Goal: Task Accomplishment & Management: Use online tool/utility

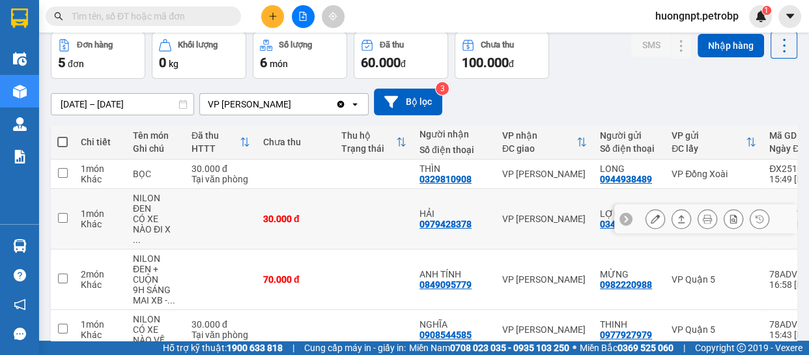
scroll to position [118, 0]
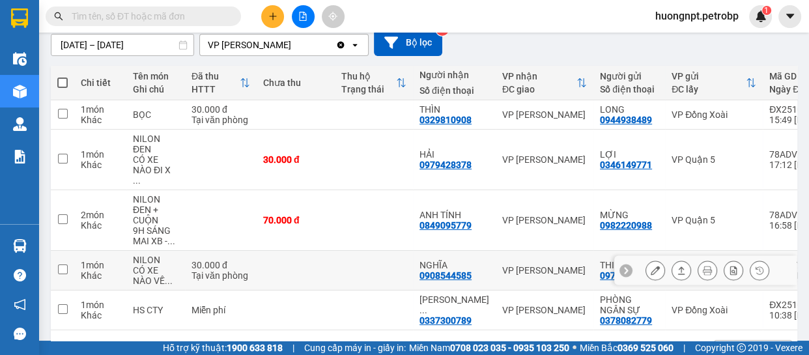
click at [61, 264] on input "checkbox" at bounding box center [63, 269] width 10 height 10
checkbox input "true"
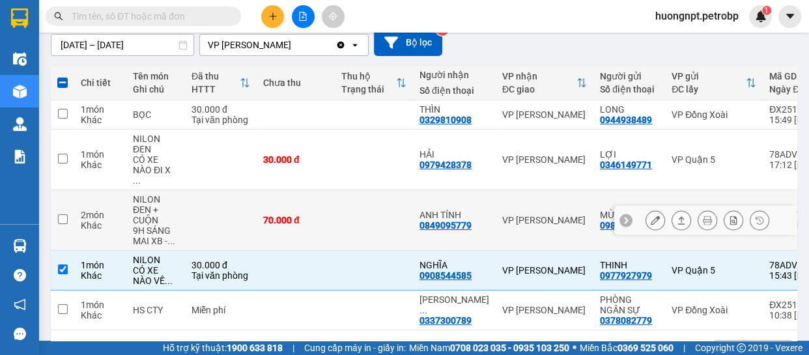
scroll to position [154, 0]
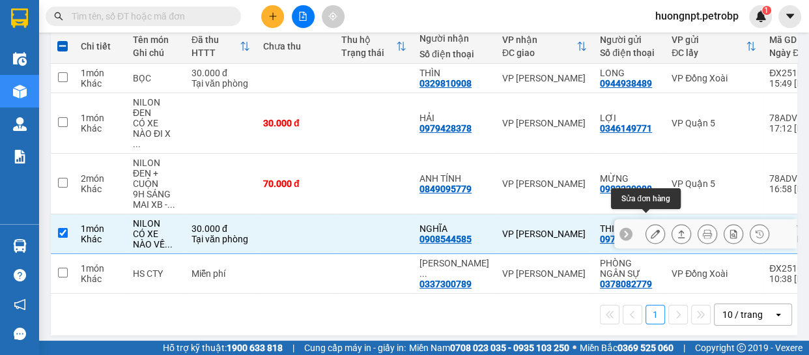
click at [651, 229] on icon at bounding box center [655, 233] width 9 height 9
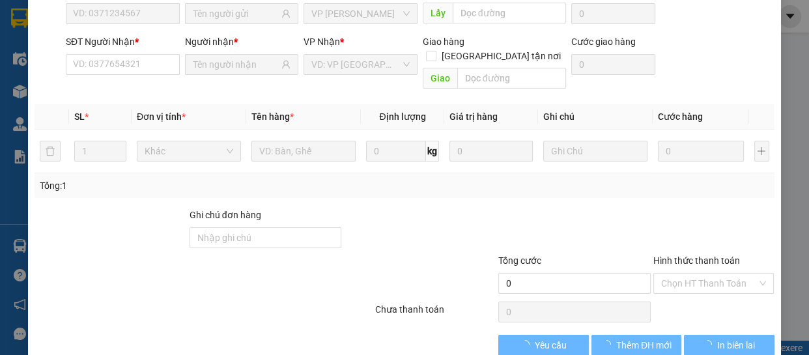
type input "0977927979"
type input "THINH"
type input "0908544585"
type input "NGHĨA"
type input "30.000"
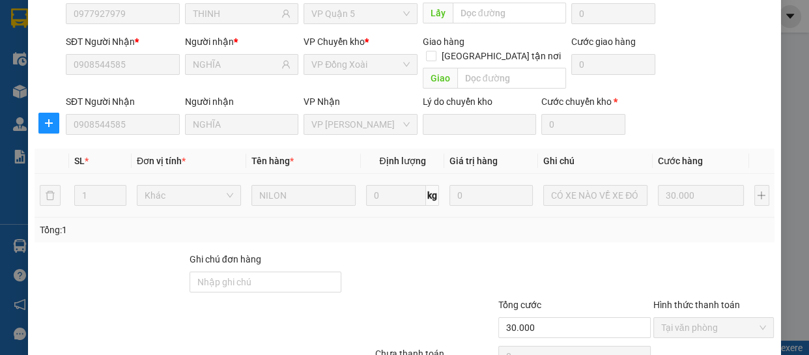
scroll to position [188, 0]
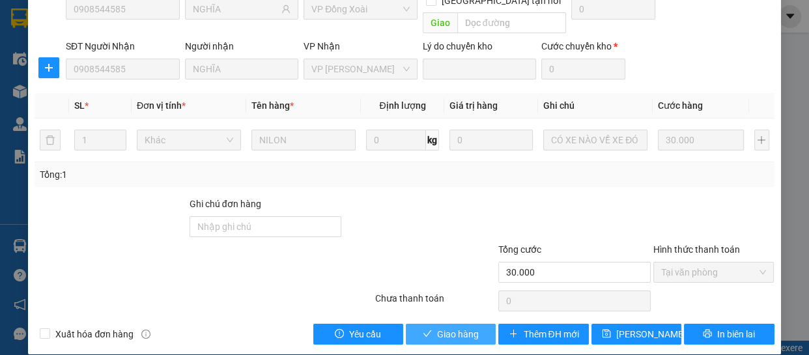
click at [443, 327] on span "Giao hàng" at bounding box center [458, 334] width 42 height 14
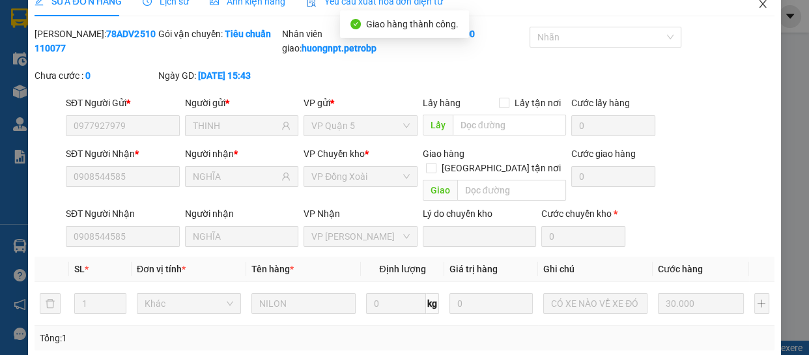
scroll to position [0, 0]
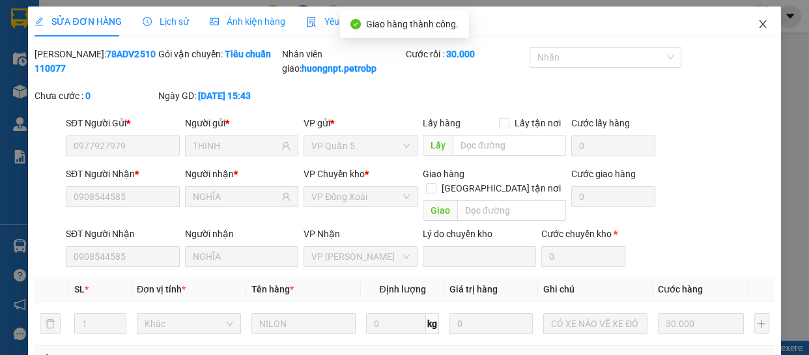
click at [757, 23] on icon "close" at bounding box center [762, 24] width 10 height 10
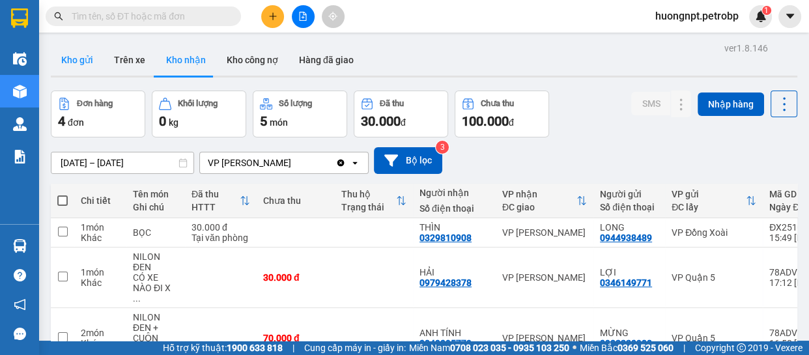
click at [85, 60] on button "Kho gửi" at bounding box center [77, 59] width 53 height 31
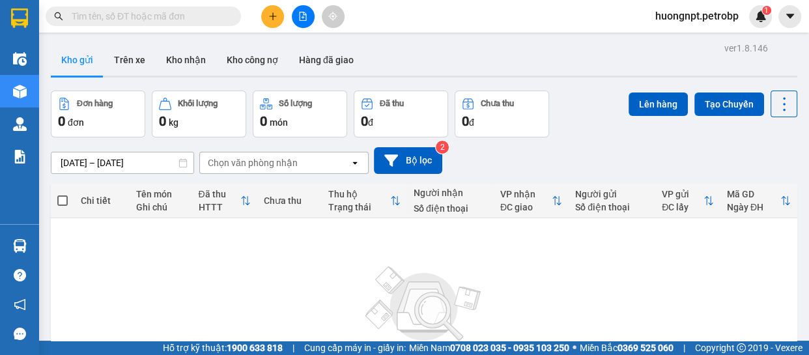
click at [180, 163] on icon at bounding box center [182, 162] width 9 height 9
click at [88, 163] on div "ver 1.8.146 Kho gửi Trên xe Kho nhận Kho công nợ Hàng đã giao Đơn hàng 0 đơn Kh…" at bounding box center [424, 254] width 757 height 430
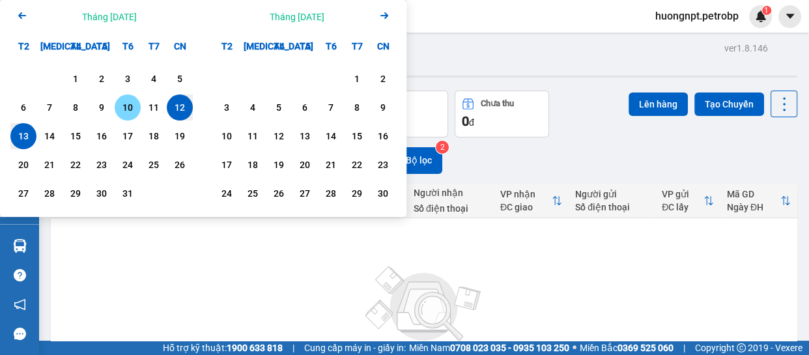
click at [128, 106] on div "10" at bounding box center [128, 108] width 18 height 16
click at [21, 135] on div "13" at bounding box center [23, 136] width 18 height 16
type input "[DATE] – [DATE]"
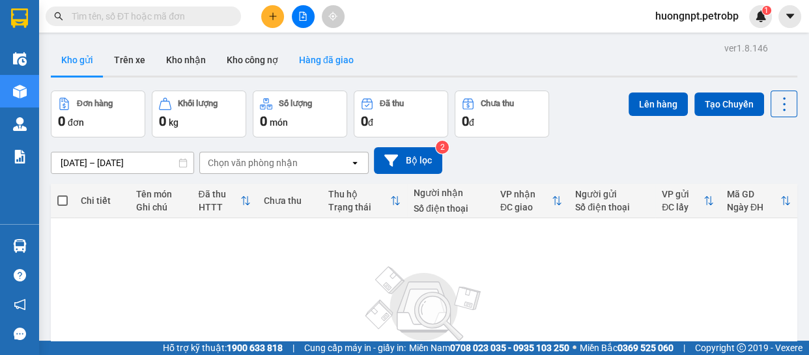
click at [313, 59] on button "Hàng đã giao" at bounding box center [327, 59] width 76 height 31
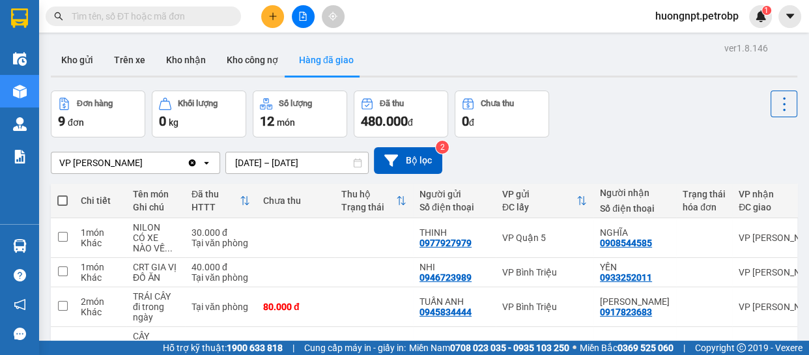
click at [167, 21] on input "text" at bounding box center [149, 16] width 154 height 14
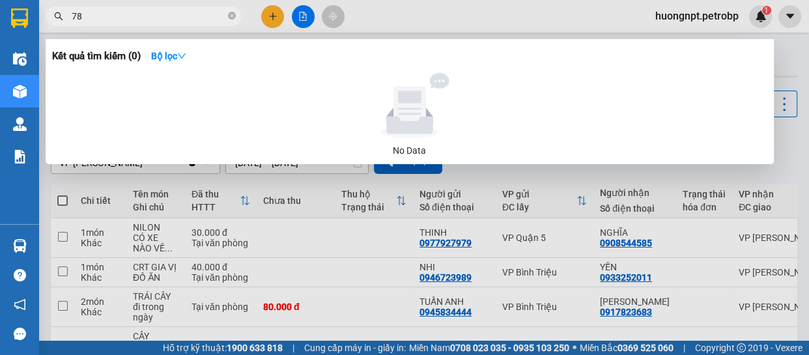
type input "786"
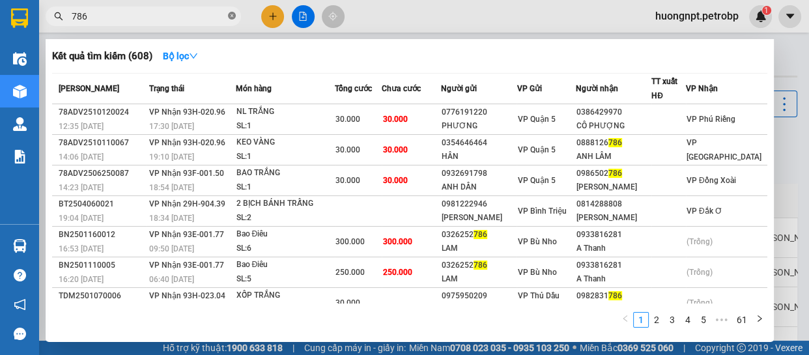
click at [232, 14] on icon "close-circle" at bounding box center [232, 16] width 8 height 8
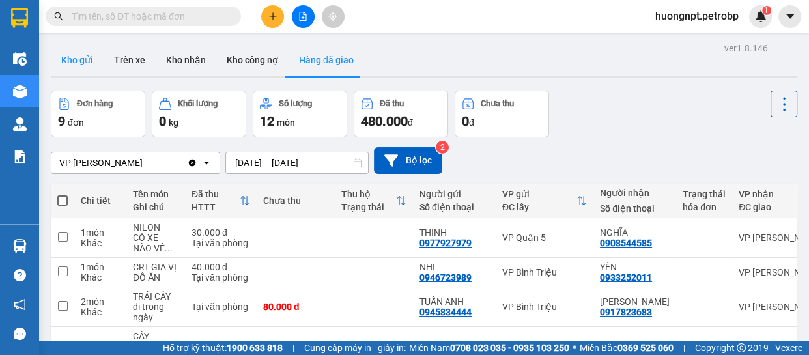
click at [76, 63] on button "Kho gửi" at bounding box center [77, 59] width 53 height 31
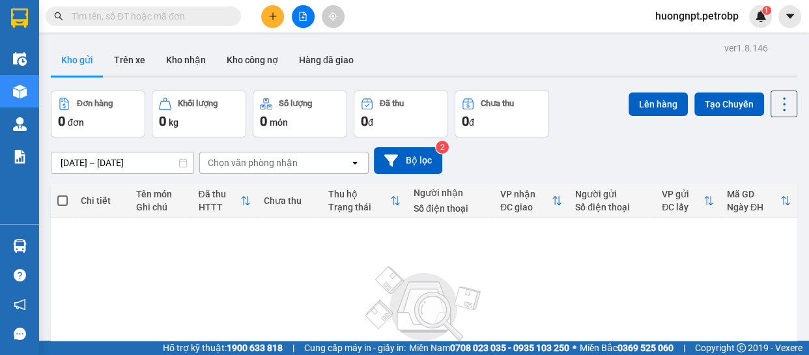
click at [113, 14] on input "text" at bounding box center [149, 16] width 154 height 14
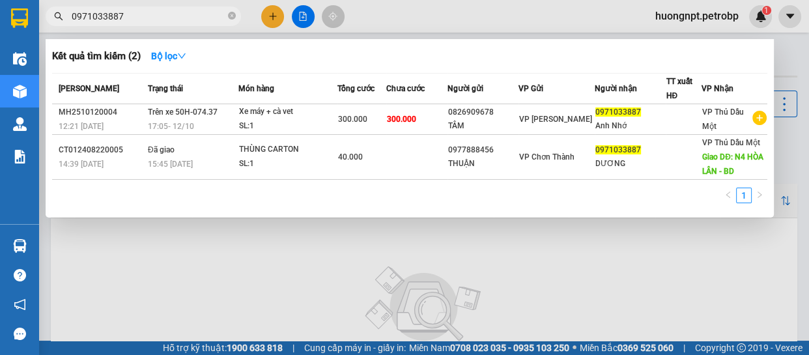
type input "0971033887"
click at [168, 286] on div at bounding box center [404, 177] width 809 height 355
click at [150, 14] on input "0971033887" at bounding box center [149, 16] width 154 height 14
click at [101, 285] on div at bounding box center [404, 177] width 809 height 355
click at [169, 12] on input "0971033887" at bounding box center [149, 16] width 154 height 14
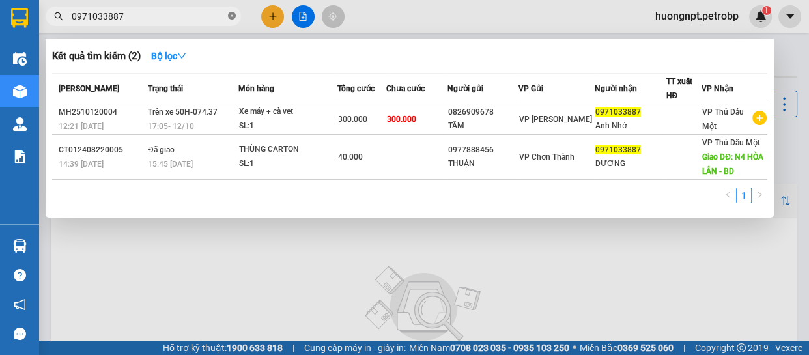
click at [232, 18] on icon "close-circle" at bounding box center [232, 16] width 8 height 8
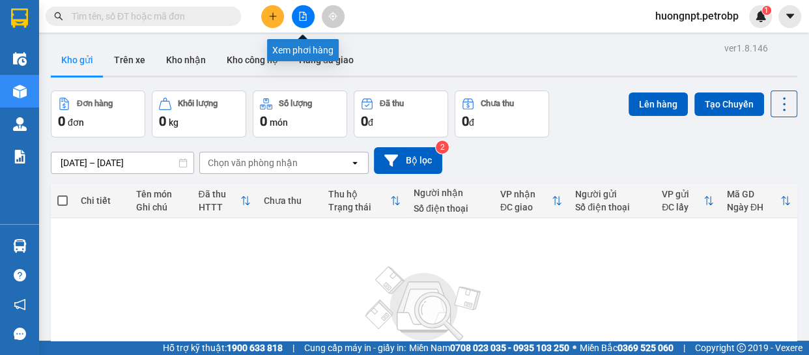
click at [303, 16] on icon "file-add" at bounding box center [303, 16] width 7 height 9
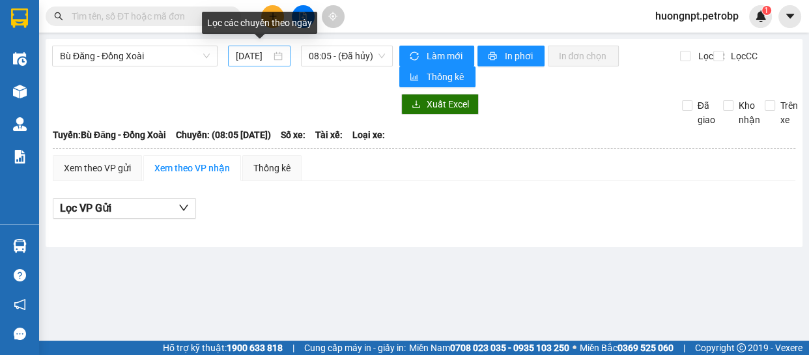
click at [278, 58] on div "[DATE]" at bounding box center [259, 56] width 47 height 14
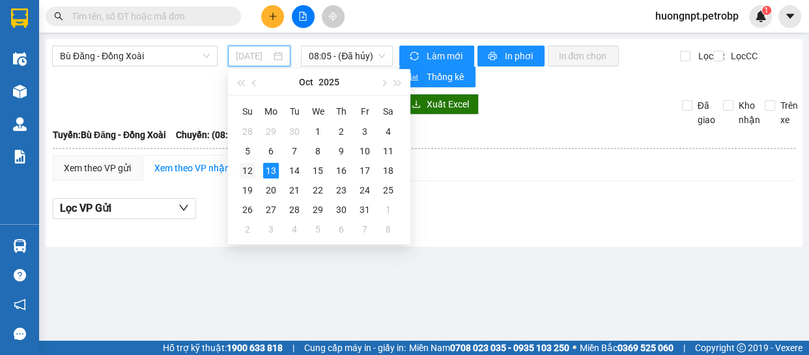
click at [247, 163] on div "12" at bounding box center [248, 171] width 16 height 16
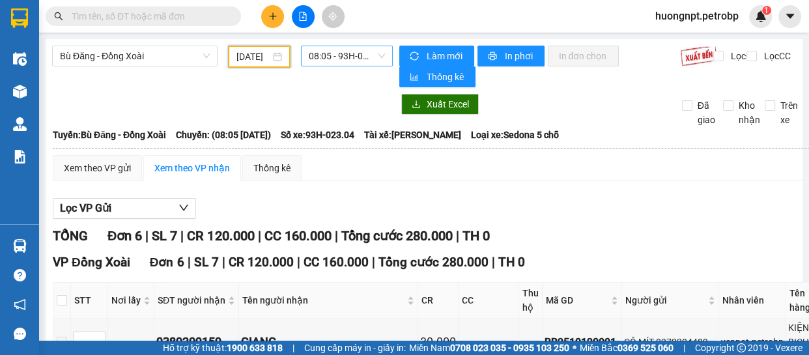
click at [376, 51] on span "08:05 - 93H-023.04" at bounding box center [347, 56] width 76 height 20
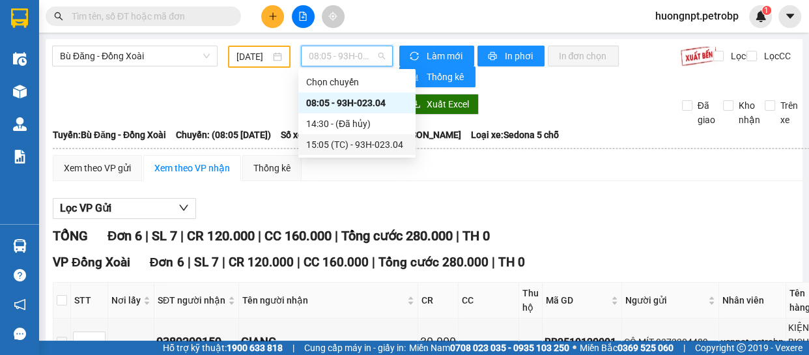
click at [366, 141] on div "15:05 (TC) - 93H-023.04" at bounding box center [357, 144] width 102 height 14
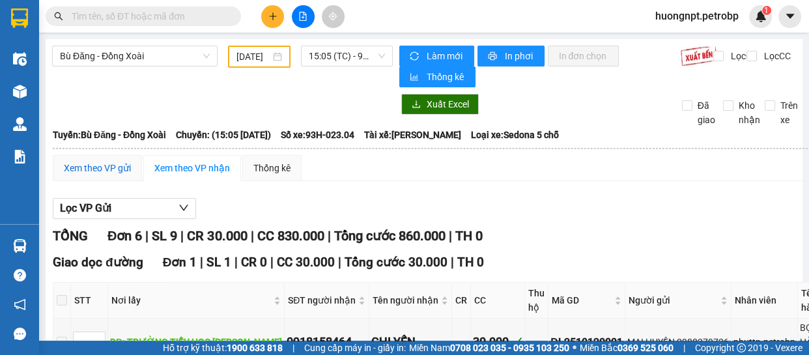
click at [126, 171] on div "Xem theo VP gửi" at bounding box center [97, 168] width 67 height 14
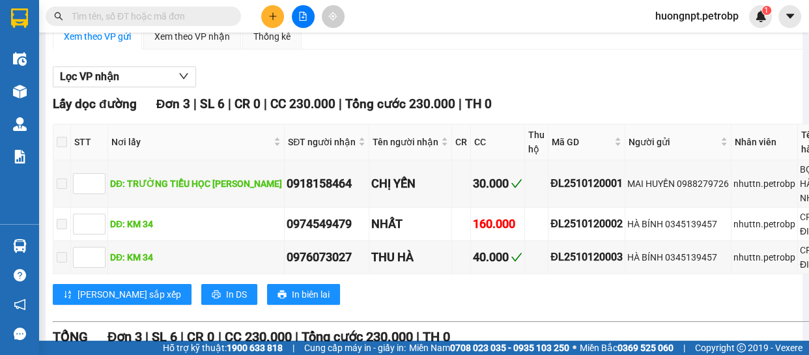
scroll to position [13, 0]
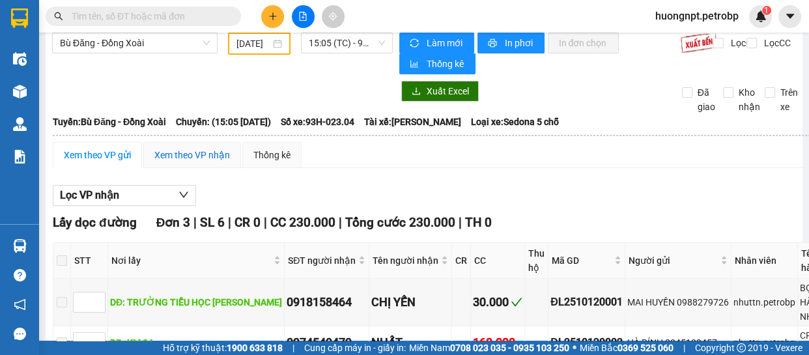
click at [197, 153] on div "Xem theo VP nhận" at bounding box center [192, 155] width 76 height 14
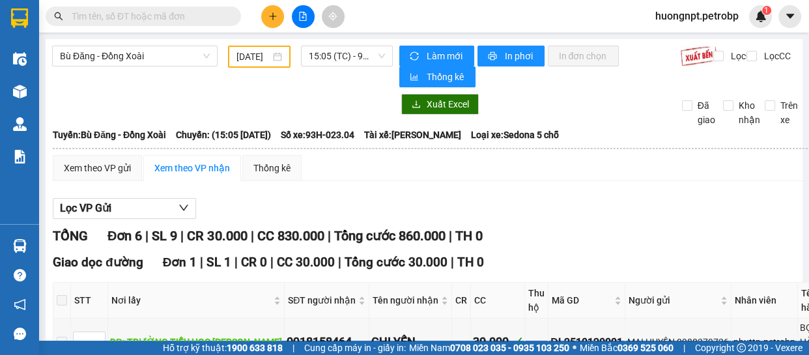
click at [279, 56] on div "[DATE]" at bounding box center [259, 57] width 63 height 22
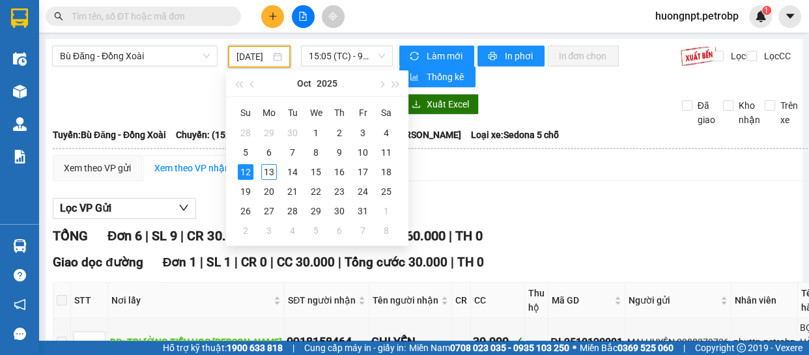
scroll to position [0, 12]
click at [250, 171] on div "12" at bounding box center [246, 172] width 16 height 16
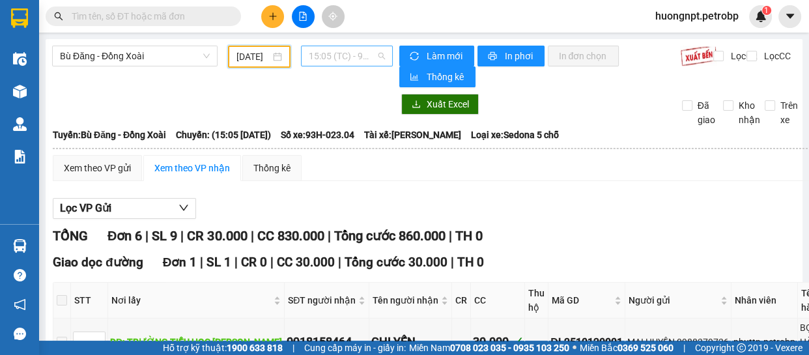
click at [378, 58] on span "15:05 (TC) - 93H-023.04" at bounding box center [347, 56] width 76 height 20
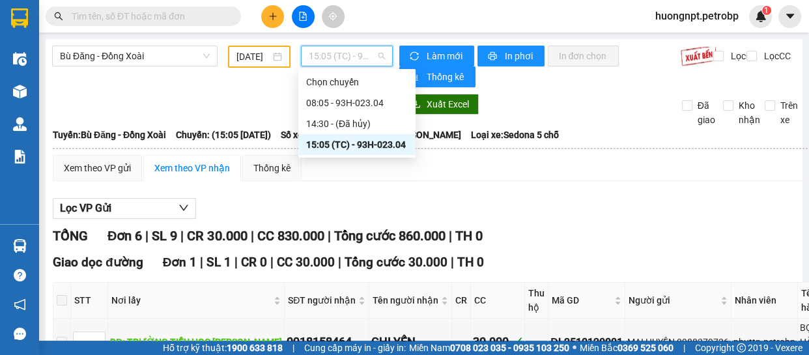
click at [377, 147] on div "15:05 (TC) - 93H-023.04" at bounding box center [357, 144] width 102 height 14
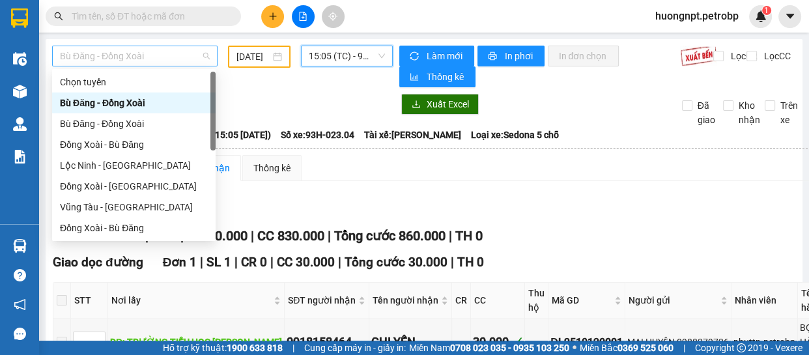
click at [205, 56] on span "Bù Đăng - Đồng Xoài" at bounding box center [135, 56] width 150 height 20
click at [192, 102] on div "Bù Đăng - Đồng Xoài" at bounding box center [134, 103] width 148 height 14
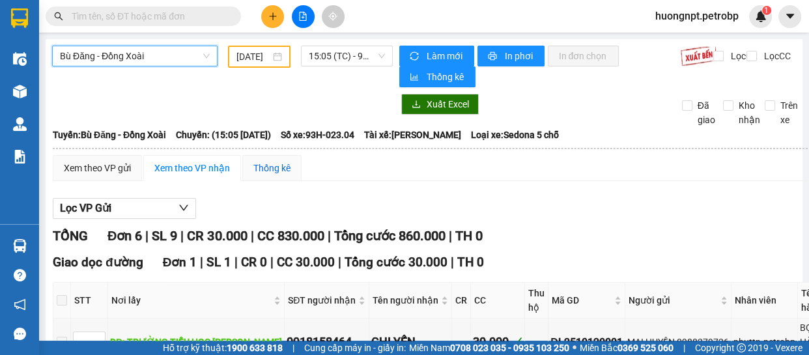
click at [277, 172] on div "Thống kê" at bounding box center [271, 168] width 37 height 14
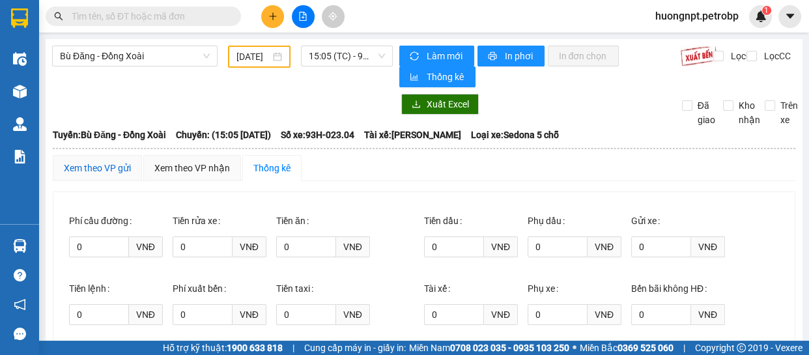
click at [101, 171] on div "Xem theo VP gửi" at bounding box center [97, 168] width 67 height 14
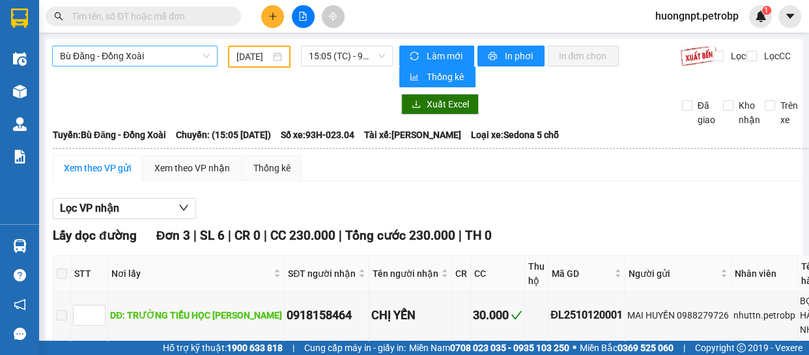
click at [166, 53] on span "Bù Đăng - Đồng Xoài" at bounding box center [135, 56] width 150 height 20
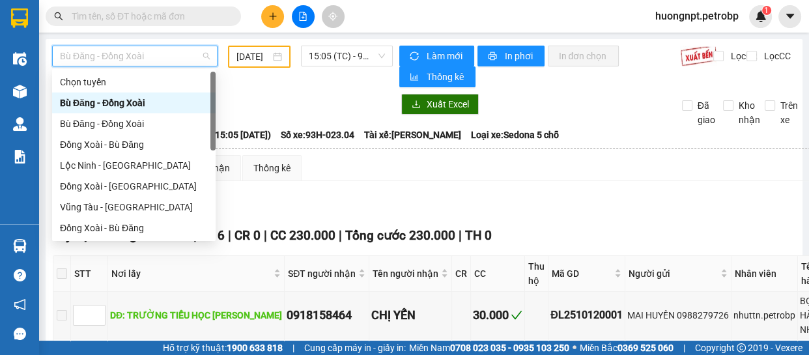
click at [156, 107] on div "Bù Đăng - Đồng Xoài" at bounding box center [134, 103] width 148 height 14
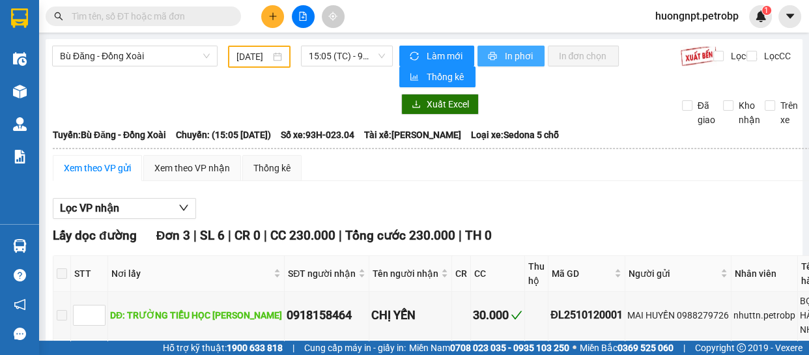
click at [522, 53] on span "In phơi" at bounding box center [519, 56] width 30 height 14
click at [277, 57] on div "[DATE]" at bounding box center [259, 56] width 46 height 14
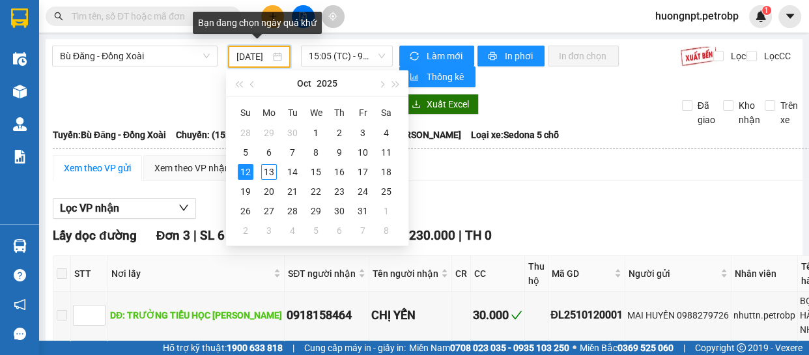
click at [277, 57] on div "[DATE]" at bounding box center [259, 56] width 46 height 14
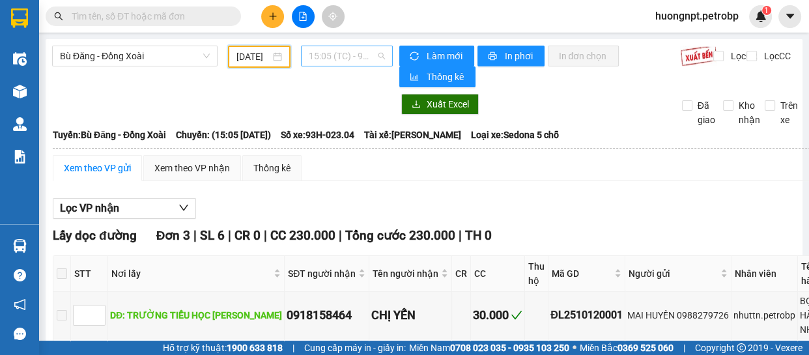
click at [378, 57] on span "15:05 (TC) - 93H-023.04" at bounding box center [347, 56] width 76 height 20
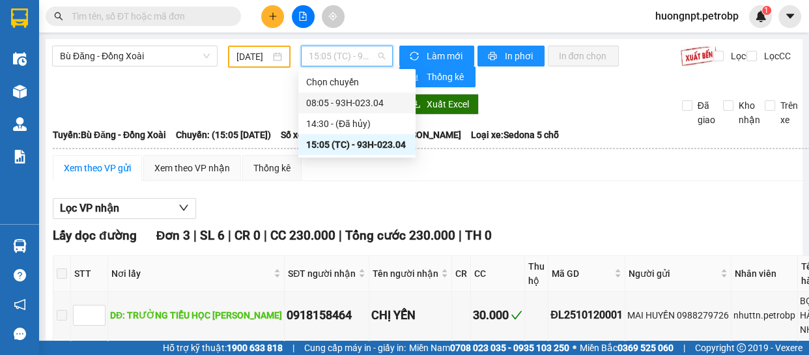
click at [365, 102] on div "08:05 - 93H-023.04" at bounding box center [357, 103] width 102 height 14
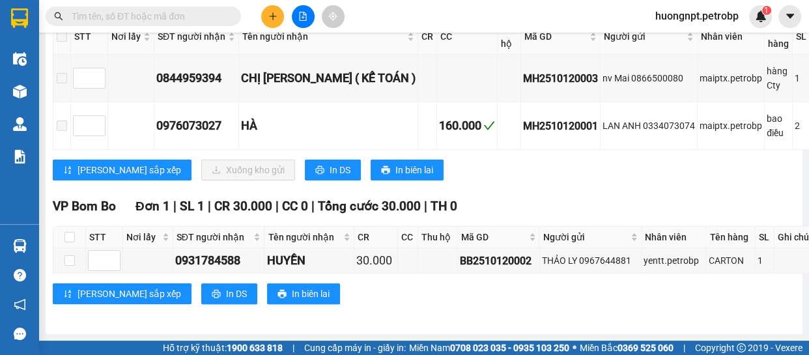
scroll to position [35, 0]
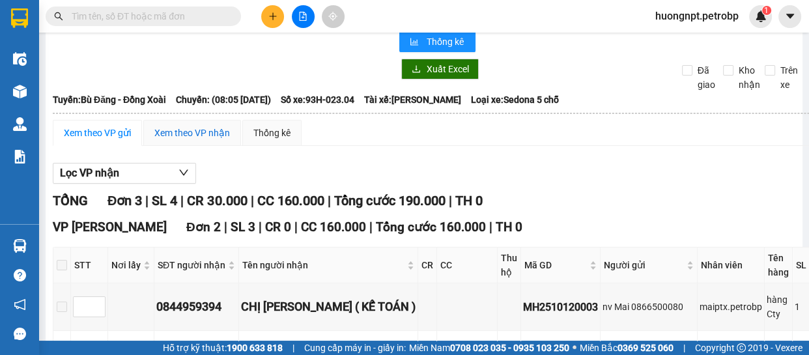
click at [184, 133] on div "Xem theo VP nhận" at bounding box center [192, 133] width 76 height 14
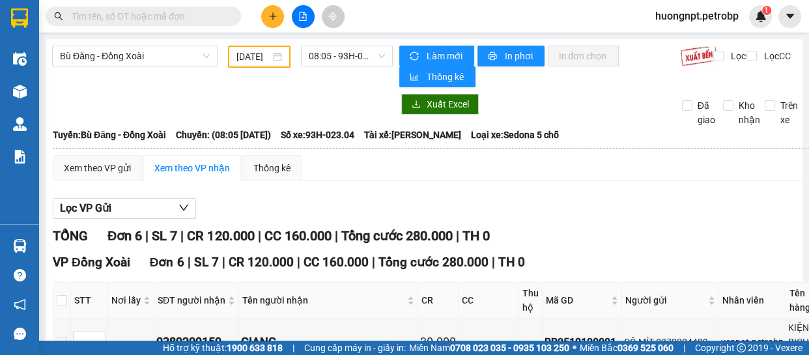
click at [275, 55] on div "[DATE]" at bounding box center [259, 56] width 46 height 14
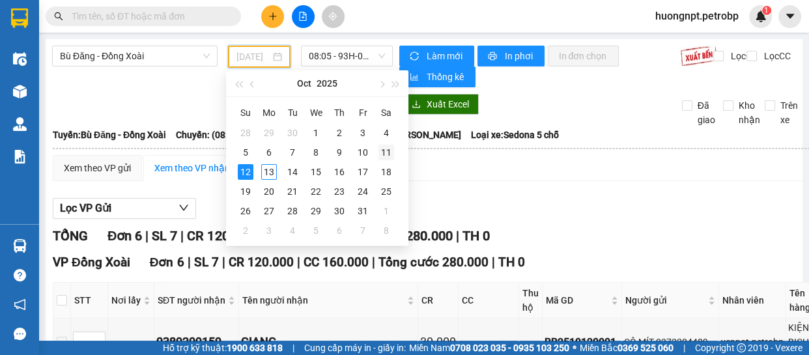
click at [390, 154] on div "11" at bounding box center [386, 153] width 16 height 16
type input "[DATE]"
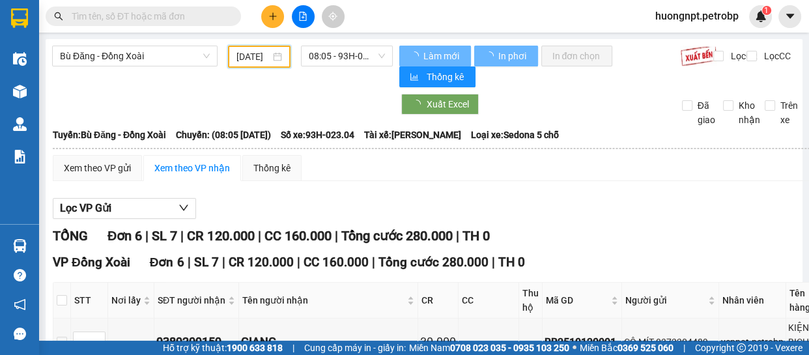
scroll to position [0, 12]
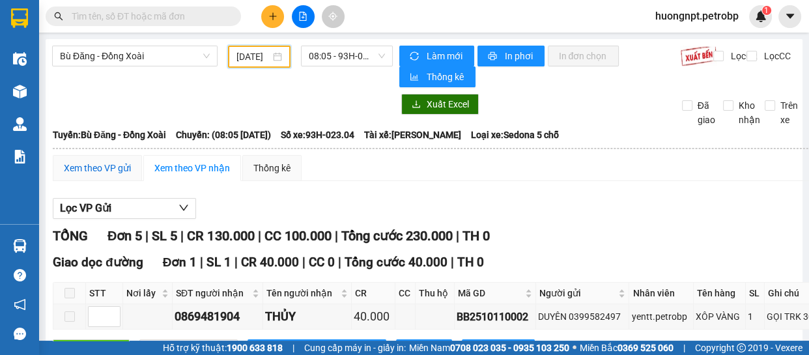
click at [105, 173] on div "Xem theo VP gửi" at bounding box center [97, 168] width 67 height 14
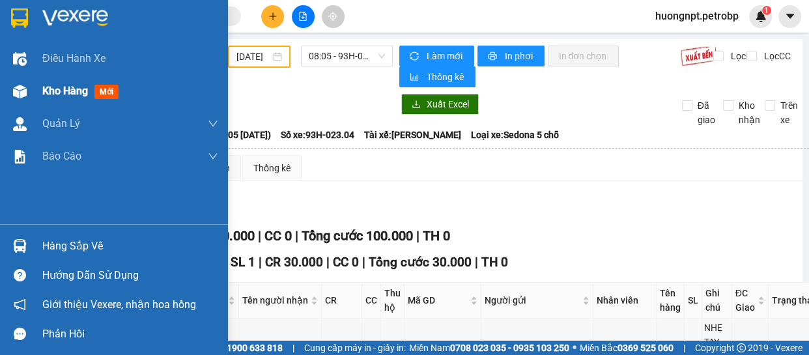
click at [72, 87] on span "Kho hàng" at bounding box center [65, 91] width 46 height 12
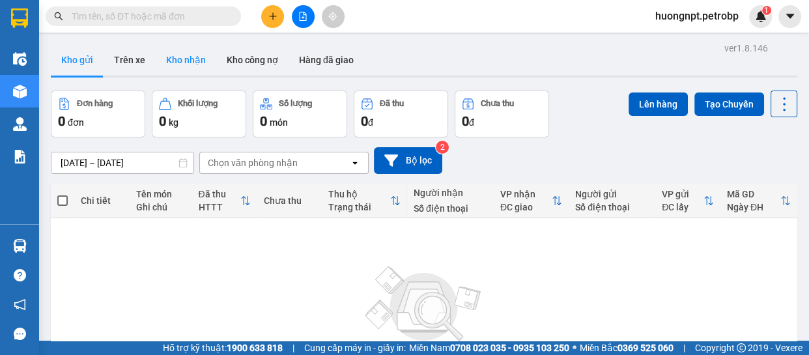
click at [186, 58] on button "Kho nhận" at bounding box center [186, 59] width 61 height 31
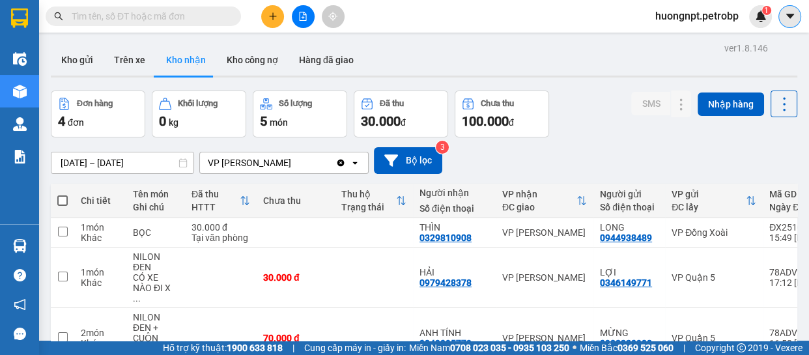
click at [792, 16] on icon "caret-down" at bounding box center [790, 16] width 12 height 12
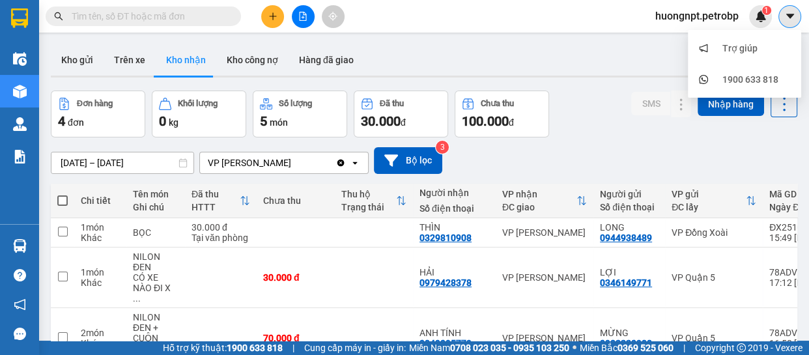
click at [792, 16] on icon "caret-down" at bounding box center [790, 16] width 12 height 12
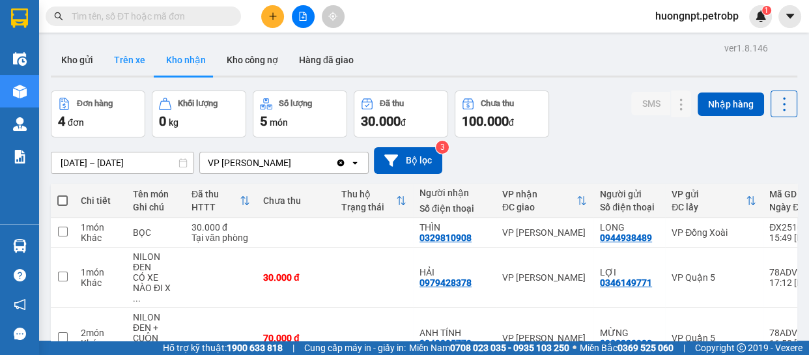
click at [121, 56] on button "Trên xe" at bounding box center [130, 59] width 52 height 31
type input "[DATE] – [DATE]"
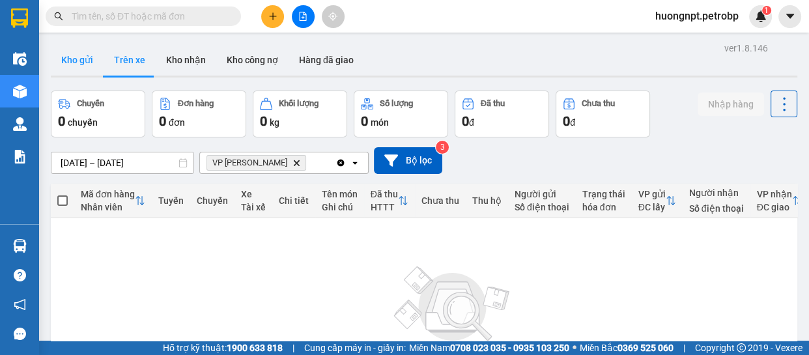
click at [73, 62] on button "Kho gửi" at bounding box center [77, 59] width 53 height 31
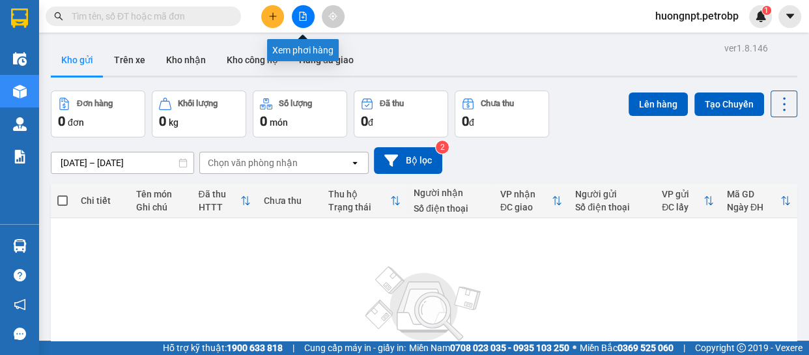
click at [304, 19] on icon "file-add" at bounding box center [302, 16] width 9 height 9
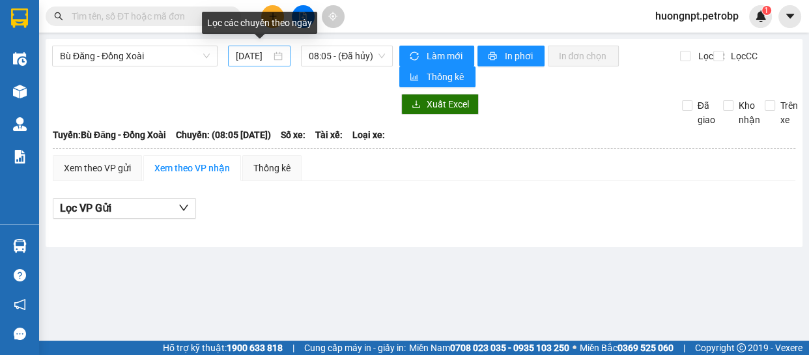
click at [278, 56] on div "[DATE]" at bounding box center [259, 56] width 47 height 14
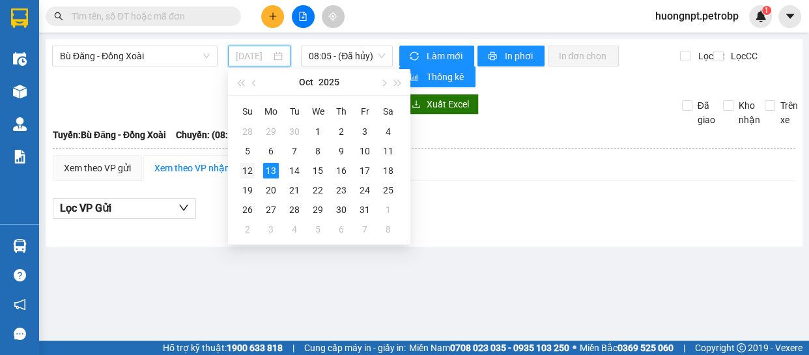
click at [251, 166] on div "12" at bounding box center [248, 171] width 16 height 16
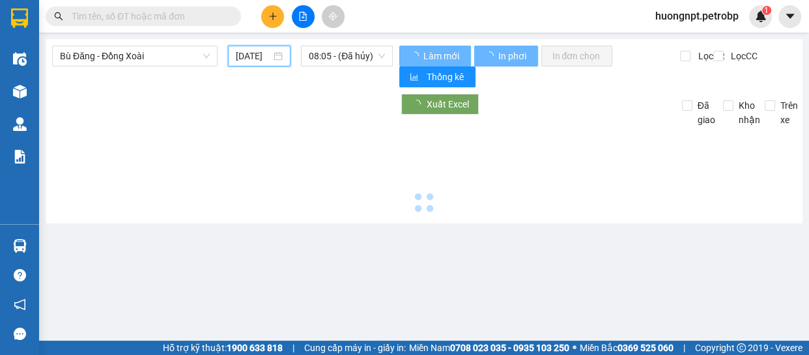
type input "[DATE]"
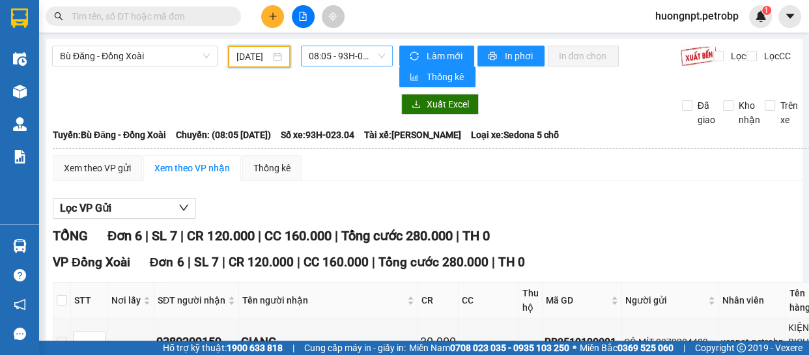
click at [378, 53] on span "08:05 - 93H-023.04" at bounding box center [347, 56] width 76 height 20
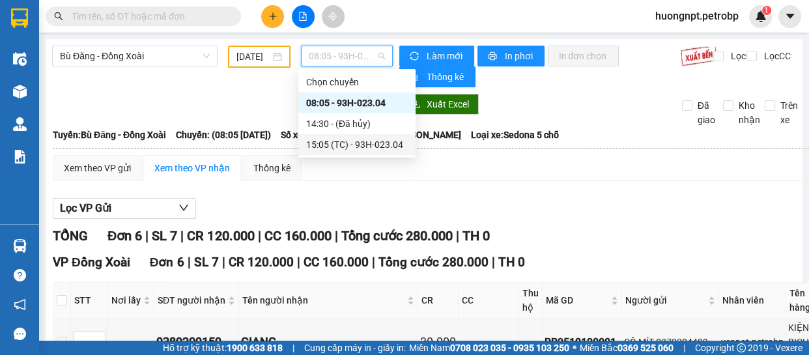
click at [374, 143] on div "15:05 (TC) - 93H-023.04" at bounding box center [357, 144] width 102 height 14
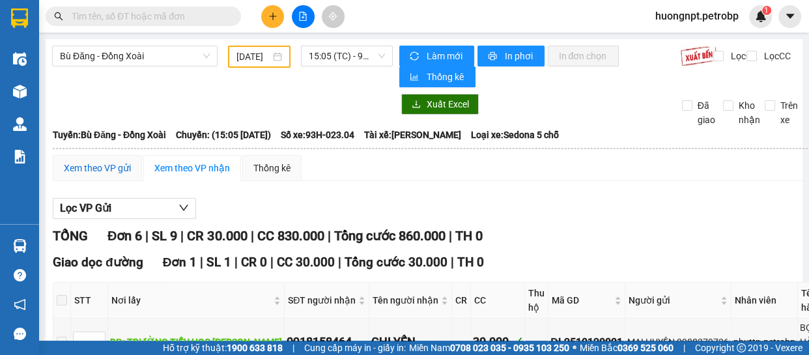
click at [94, 162] on div "Xem theo VP gửi" at bounding box center [97, 168] width 67 height 14
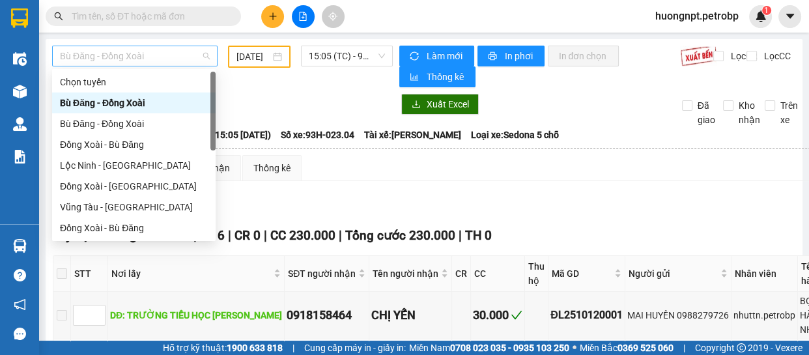
click at [169, 55] on span "Bù Đăng - Đồng Xoài" at bounding box center [135, 56] width 150 height 20
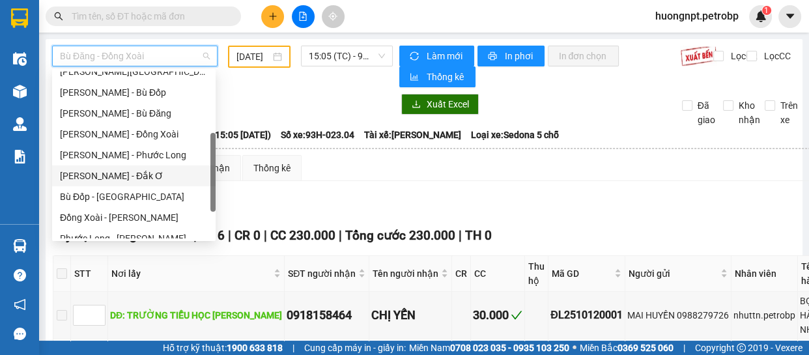
scroll to position [270, 0]
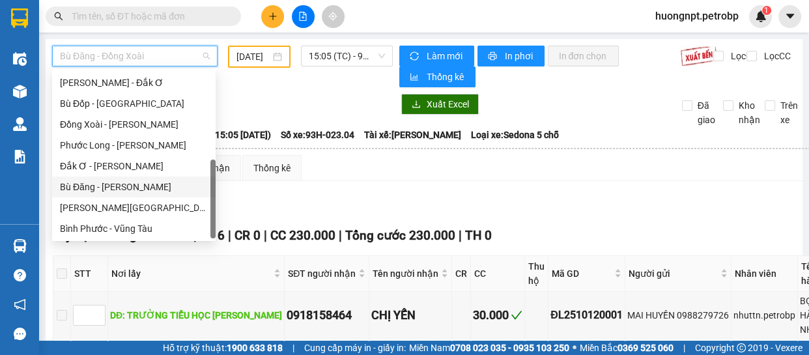
click at [167, 184] on div "Bù Đăng - [PERSON_NAME]" at bounding box center [134, 187] width 148 height 14
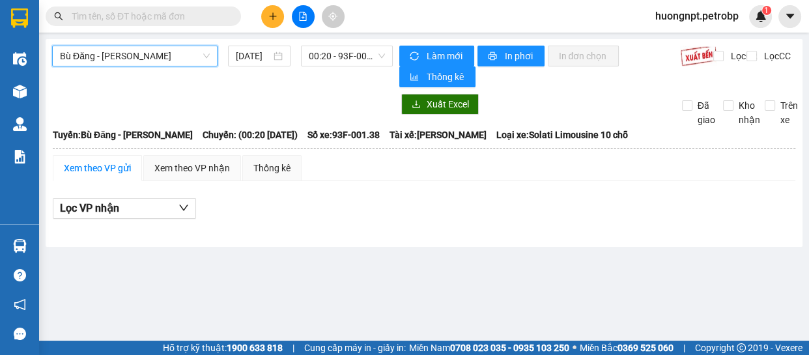
click at [116, 169] on div "Xem theo VP gửi" at bounding box center [97, 168] width 67 height 14
click at [206, 52] on span "Bù Đăng - [PERSON_NAME]" at bounding box center [135, 56] width 150 height 20
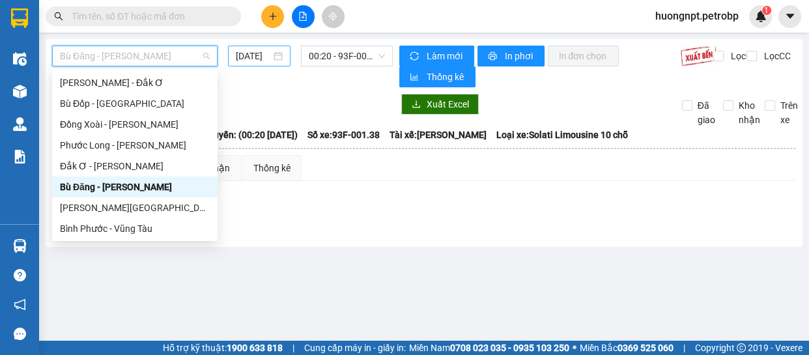
click at [279, 59] on div "[DATE]" at bounding box center [259, 56] width 47 height 14
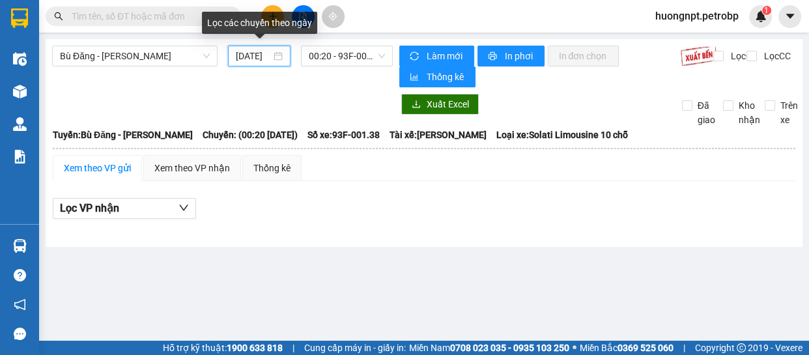
scroll to position [0, 10]
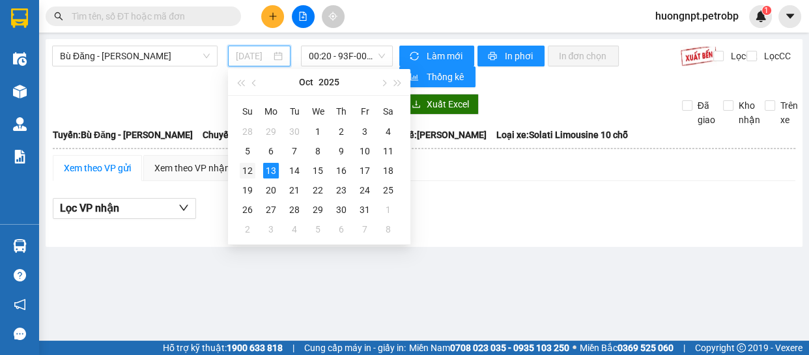
click at [247, 171] on div "12" at bounding box center [248, 171] width 16 height 16
type input "[DATE]"
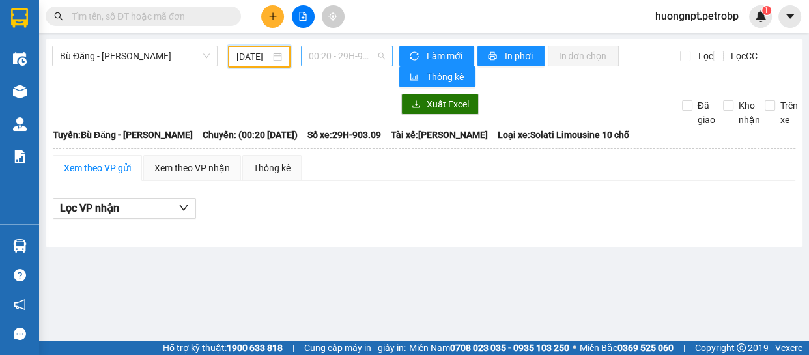
click at [380, 56] on span "00:20 - 29H-903.09" at bounding box center [347, 56] width 76 height 20
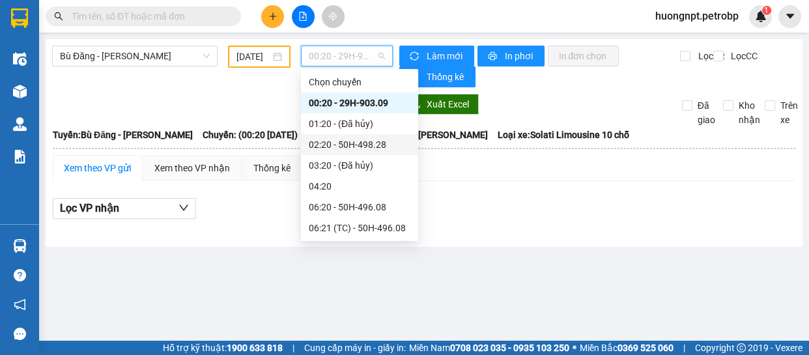
click at [257, 107] on div at bounding box center [222, 104] width 341 height 21
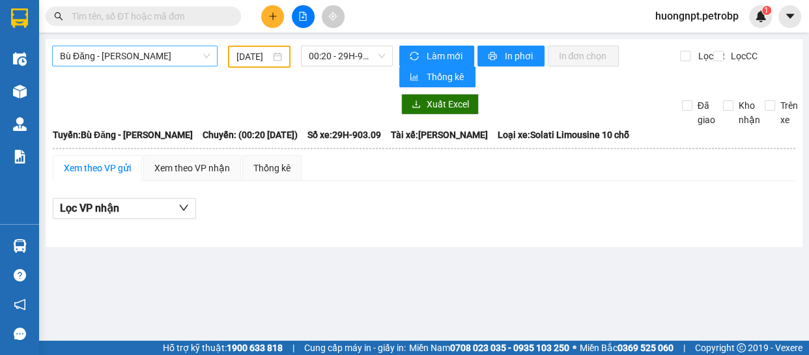
click at [198, 51] on span "Bù Đăng - [PERSON_NAME]" at bounding box center [135, 56] width 150 height 20
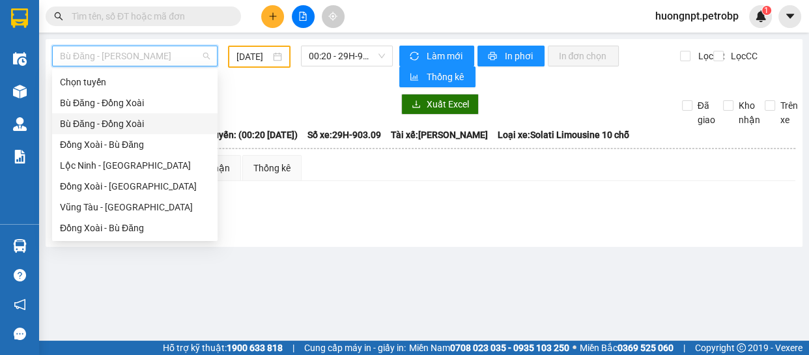
click at [122, 124] on div "Bù Đăng - Đồng Xoài" at bounding box center [135, 124] width 150 height 14
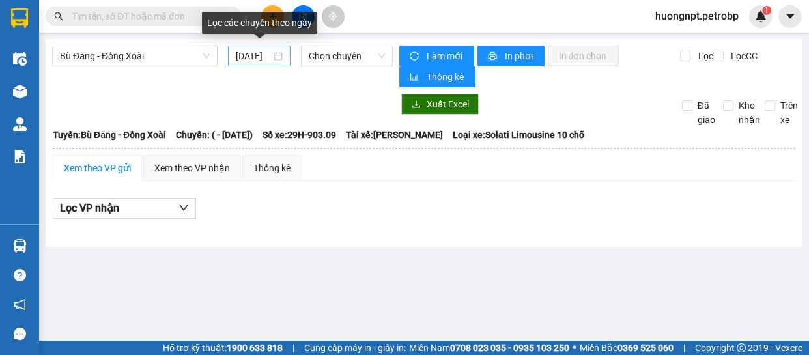
click at [283, 51] on div "[DATE]" at bounding box center [259, 56] width 63 height 21
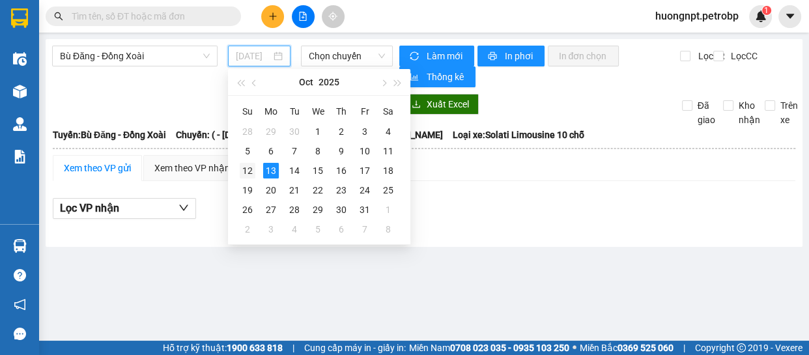
click at [249, 167] on div "12" at bounding box center [248, 171] width 16 height 16
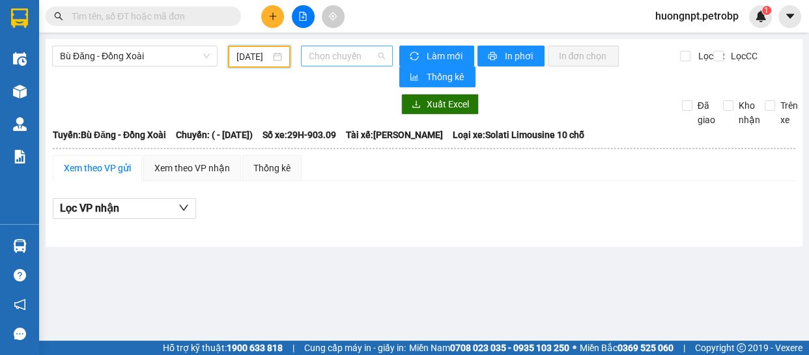
click at [374, 56] on span "Chọn chuyến" at bounding box center [347, 56] width 76 height 20
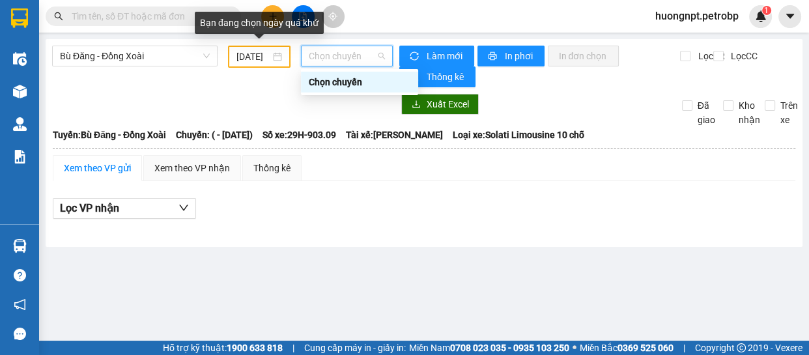
click at [276, 53] on div "[DATE]" at bounding box center [259, 56] width 46 height 14
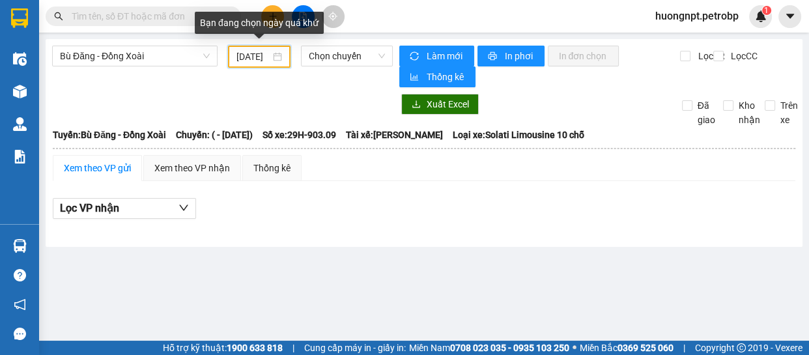
scroll to position [0, 12]
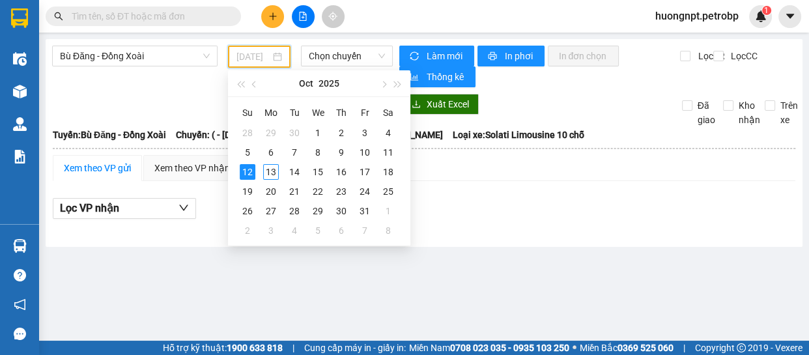
type input "[DATE]"
click at [247, 169] on div "12" at bounding box center [248, 172] width 16 height 16
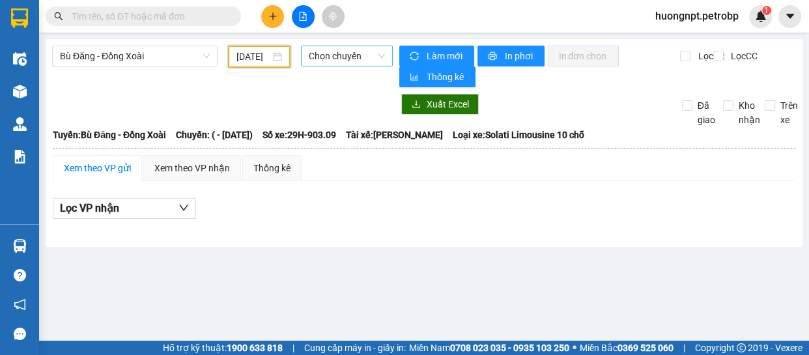
click at [374, 57] on span "Chọn chuyến" at bounding box center [347, 56] width 76 height 20
click at [195, 57] on span "Bù Đăng - Đồng Xoài" at bounding box center [135, 56] width 150 height 20
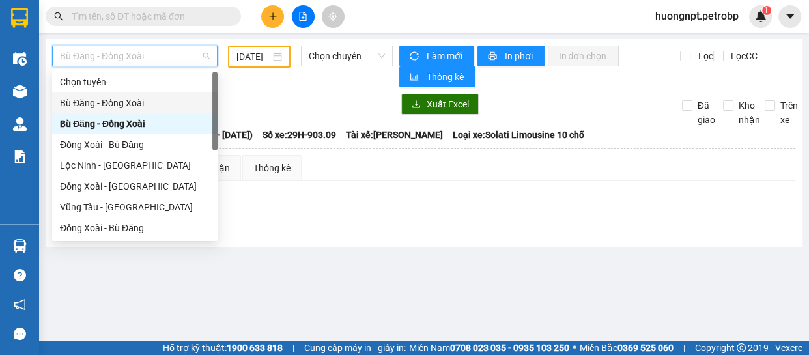
click at [180, 100] on div "Bù Đăng - Đồng Xoài" at bounding box center [135, 103] width 150 height 14
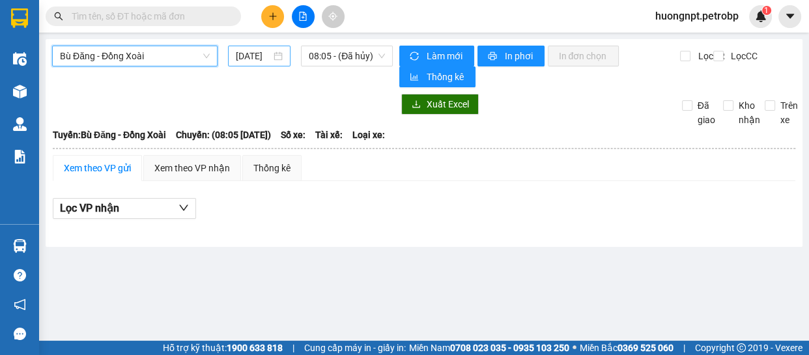
click at [274, 53] on div "[DATE]" at bounding box center [259, 56] width 47 height 14
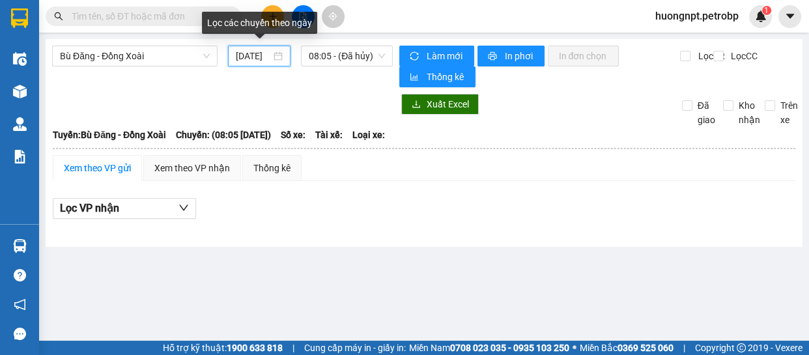
scroll to position [0, 10]
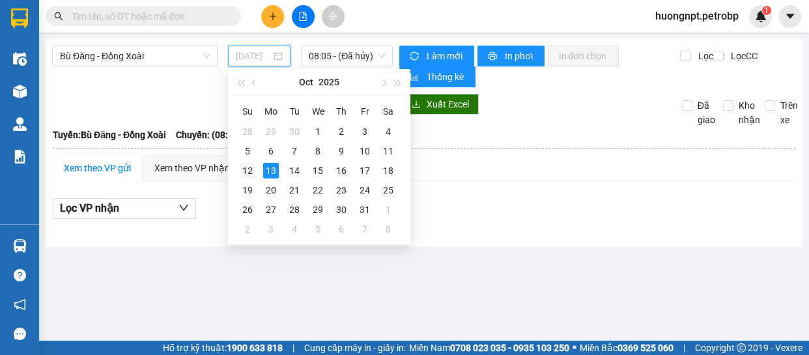
click at [246, 169] on div "12" at bounding box center [248, 171] width 16 height 16
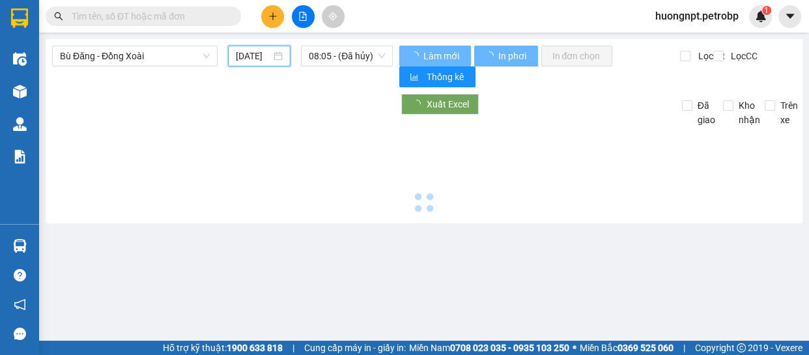
type input "[DATE]"
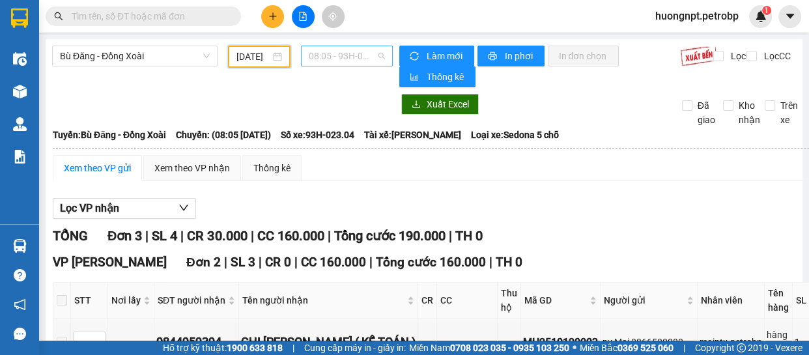
click at [369, 55] on span "08:05 - 93H-023.04" at bounding box center [347, 56] width 76 height 20
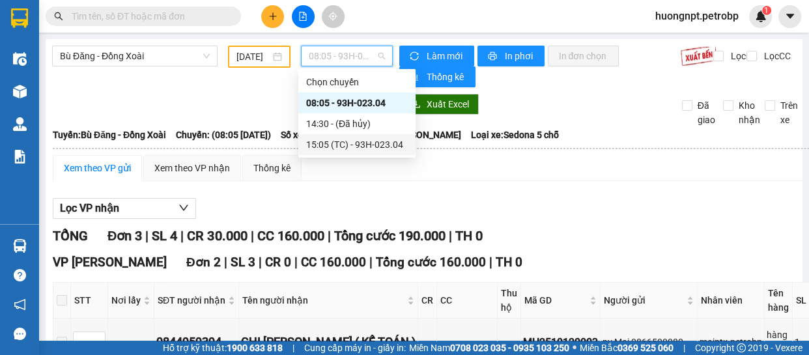
click at [348, 137] on div "15:05 (TC) - 93H-023.04" at bounding box center [356, 144] width 117 height 21
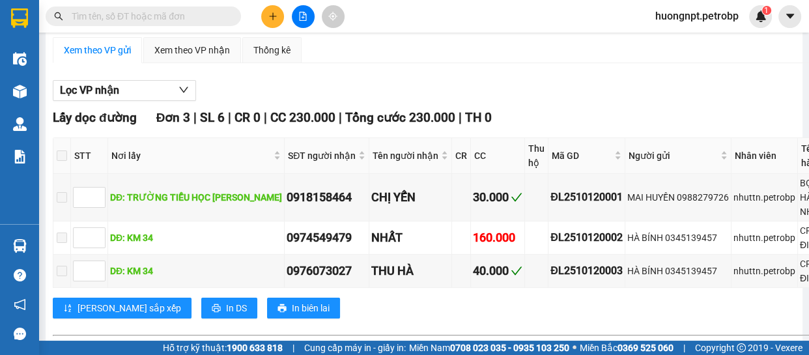
scroll to position [59, 0]
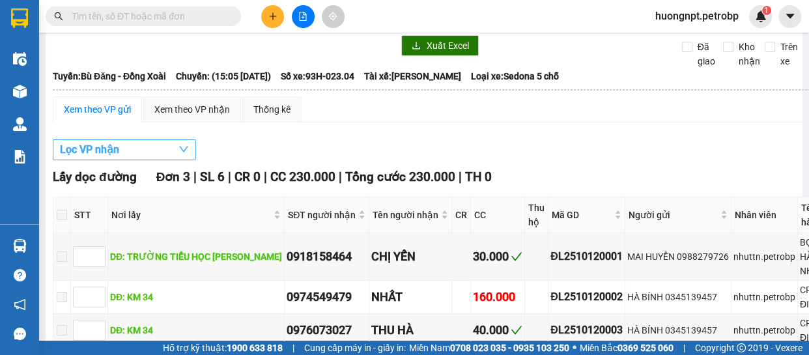
click at [182, 150] on icon "down" at bounding box center [183, 149] width 10 height 10
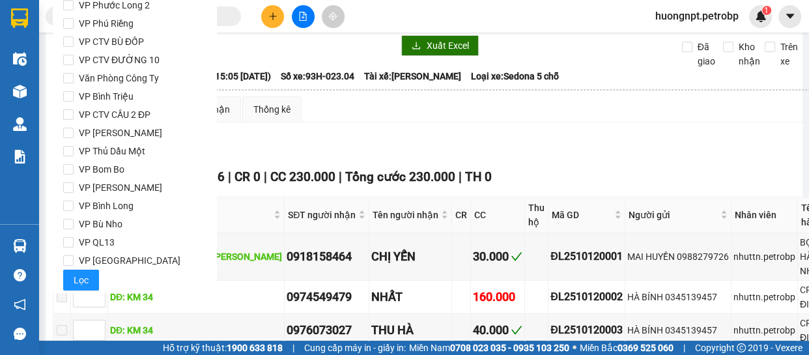
scroll to position [173, 0]
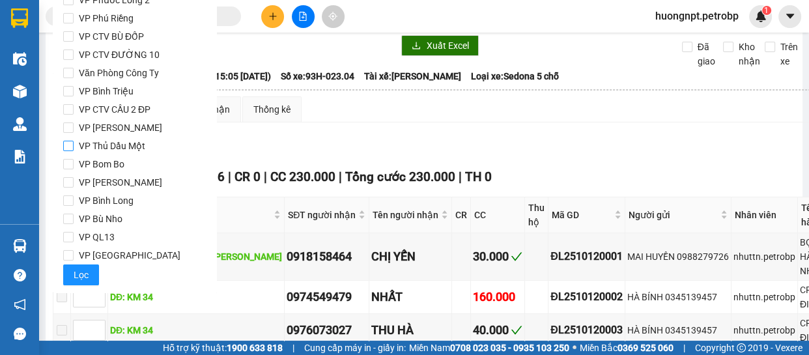
click at [66, 144] on input "VP Thủ Dầu Một" at bounding box center [68, 146] width 10 height 10
checkbox input "true"
click at [77, 280] on span "Lọc" at bounding box center [81, 275] width 15 height 14
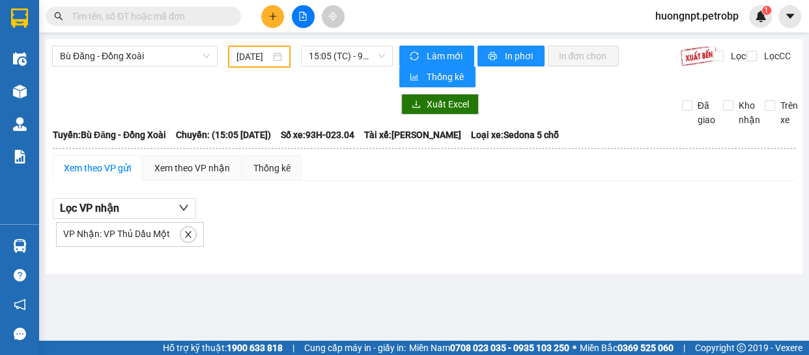
scroll to position [0, 0]
click at [211, 173] on div "Xem theo VP nhận" at bounding box center [192, 168] width 76 height 14
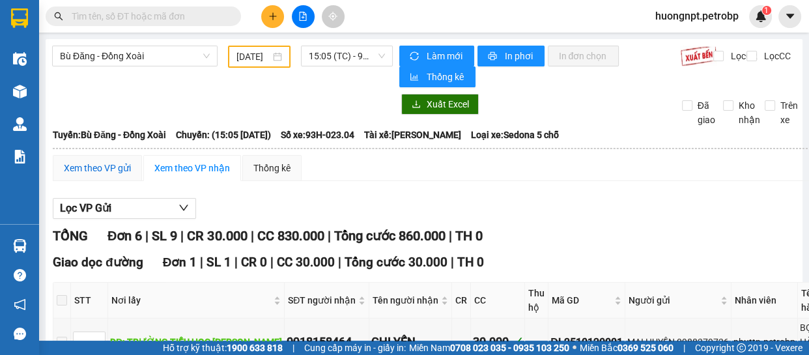
click at [119, 172] on div "Xem theo VP gửi" at bounding box center [97, 168] width 67 height 14
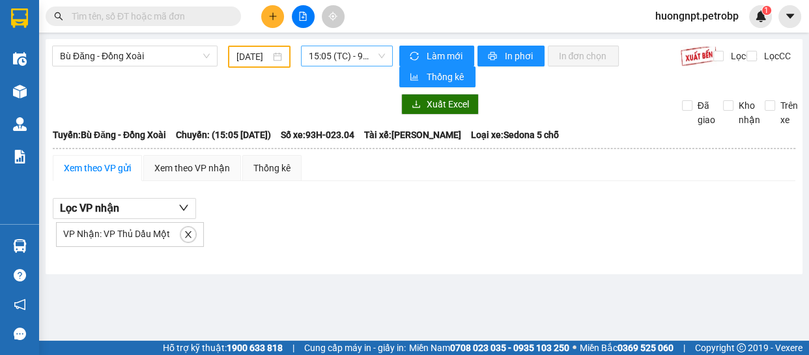
click at [380, 59] on span "15:05 (TC) - 93H-023.04" at bounding box center [347, 56] width 76 height 20
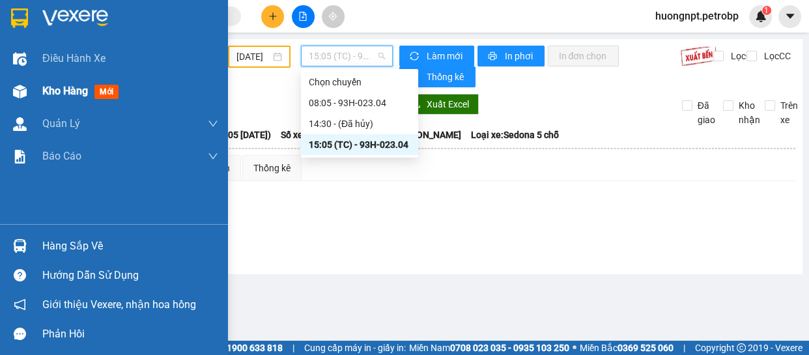
click at [66, 93] on span "Kho hàng" at bounding box center [65, 91] width 46 height 12
